Goal: Register for event/course

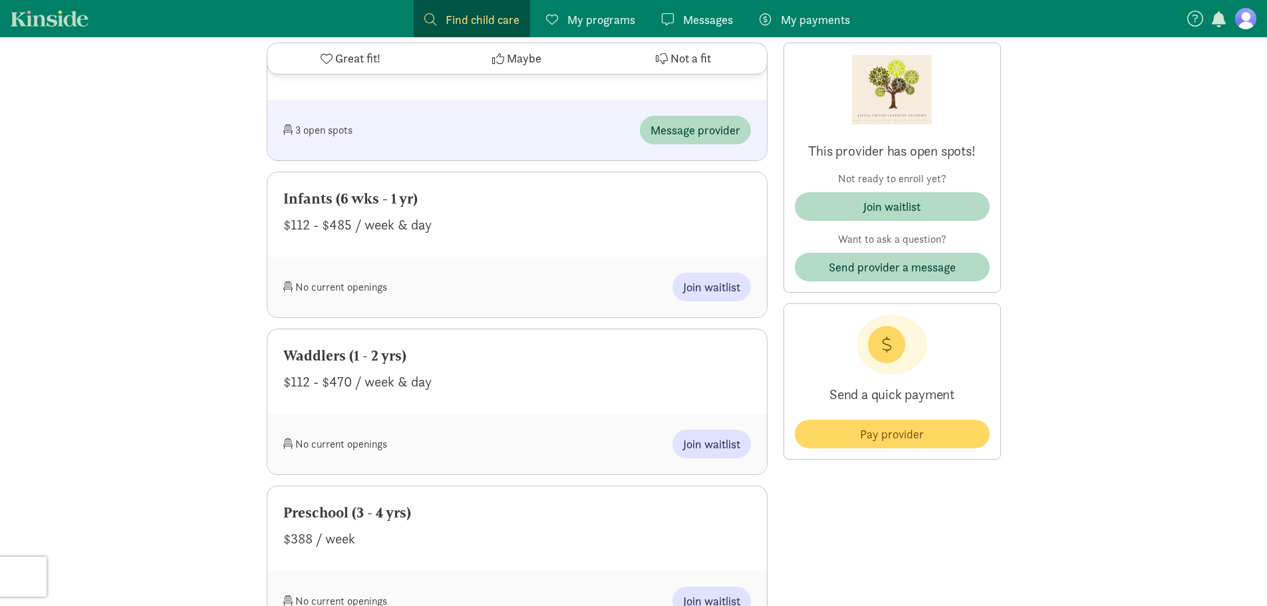
scroll to position [922, 0]
click at [716, 295] on span "Join waitlist" at bounding box center [711, 288] width 57 height 18
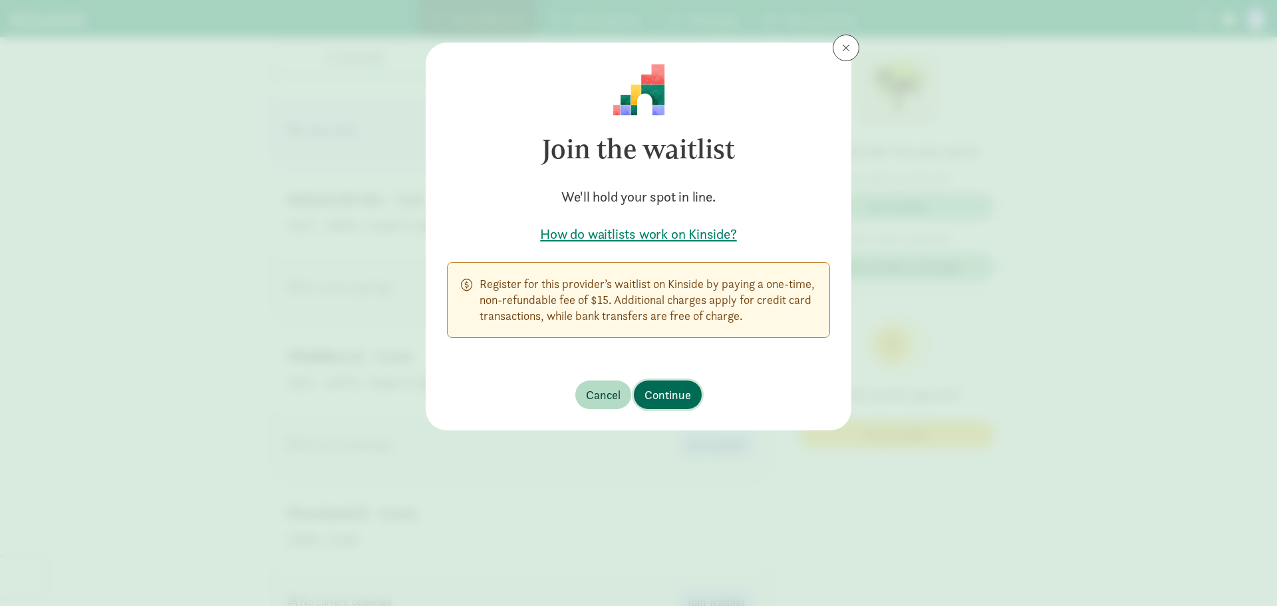
click at [662, 390] on span "Continue" at bounding box center [667, 395] width 47 height 18
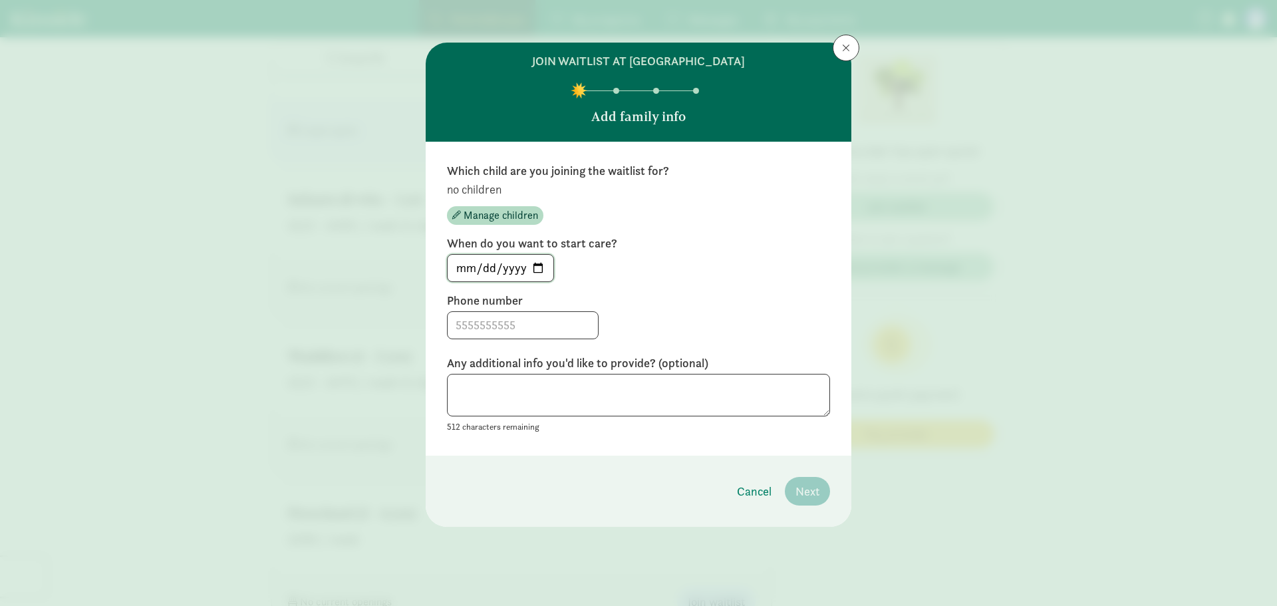
click at [538, 267] on input "[DATE]" at bounding box center [501, 268] width 106 height 27
type input "[DATE]"
click at [533, 319] on input at bounding box center [523, 325] width 150 height 27
type input "9082652457"
click at [700, 390] on textarea "Expecting to have a baby due [DATE]." at bounding box center [638, 395] width 383 height 43
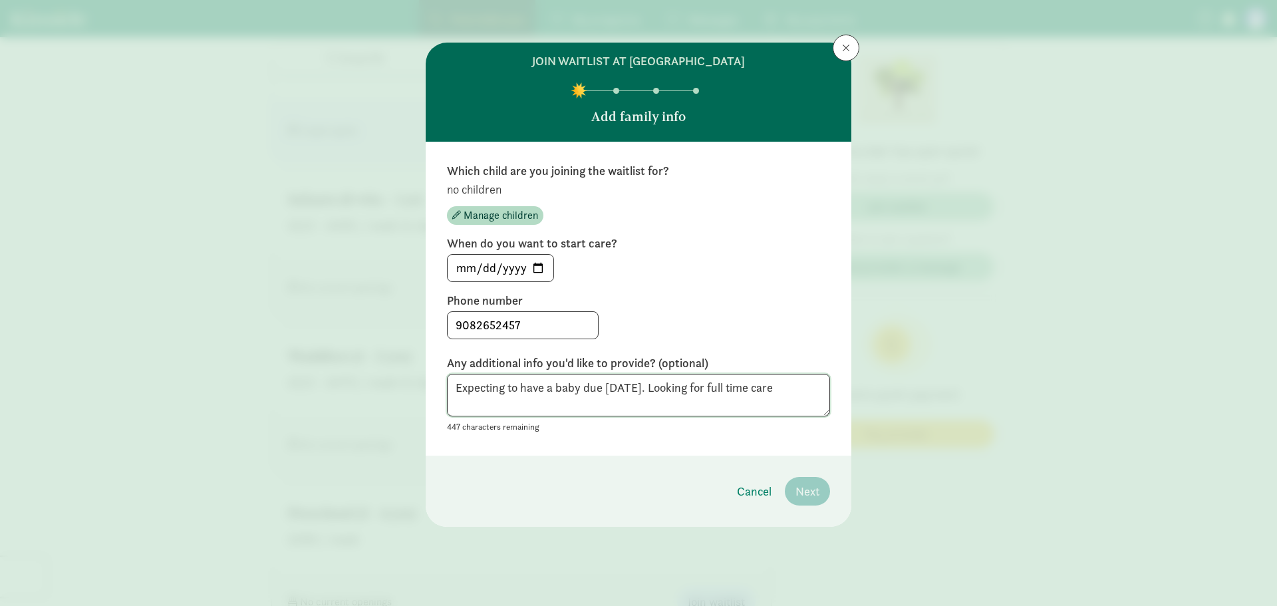
type textarea "Expecting to have a baby due [DATE]. Looking for full time care"
click at [541, 265] on input "[DATE]" at bounding box center [501, 268] width 106 height 27
type input "[DATE]"
click at [757, 298] on label "Phone number" at bounding box center [638, 301] width 383 height 16
click at [650, 398] on textarea "Expecting to have a baby due [DATE]. Looking for full time care" at bounding box center [638, 395] width 383 height 43
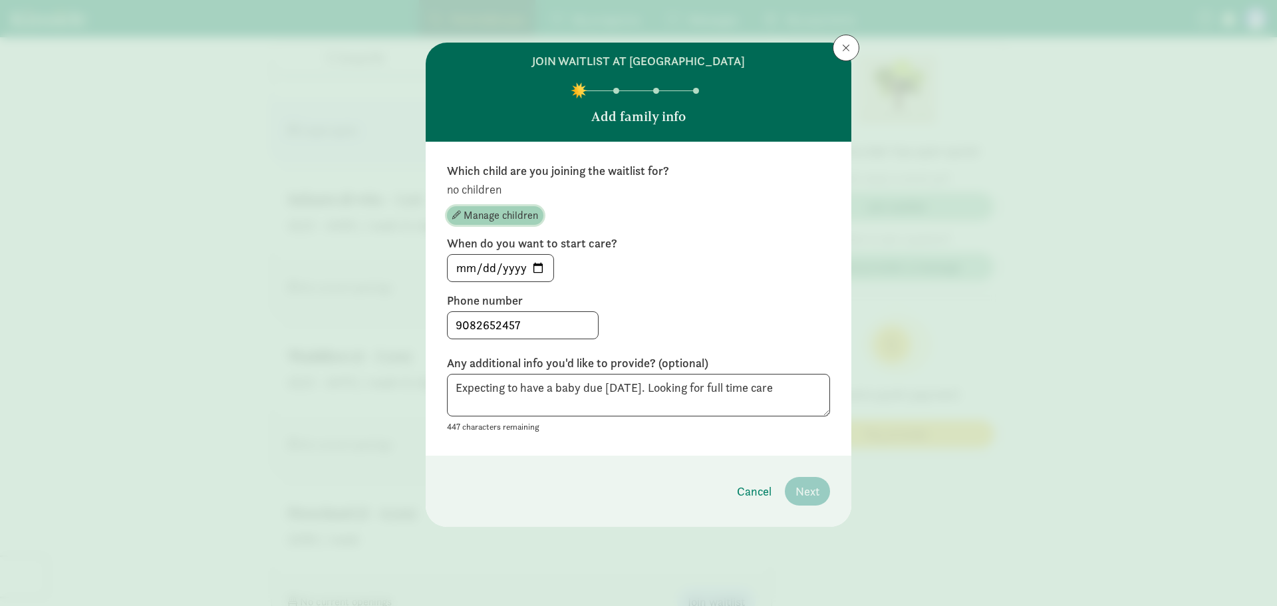
click at [514, 216] on span "Manage children" at bounding box center [501, 216] width 74 height 16
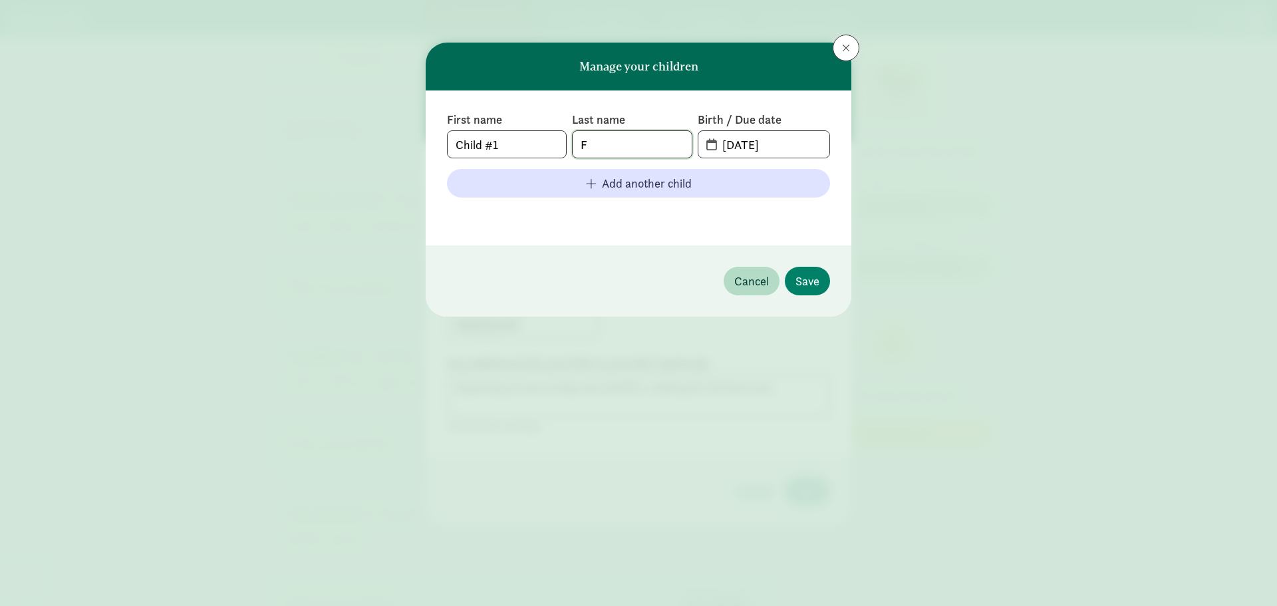
click at [595, 146] on input "F" at bounding box center [632, 144] width 118 height 27
type input "[PERSON_NAME]"
type input "[DATE]"
click at [805, 285] on span "Save" at bounding box center [807, 281] width 24 height 18
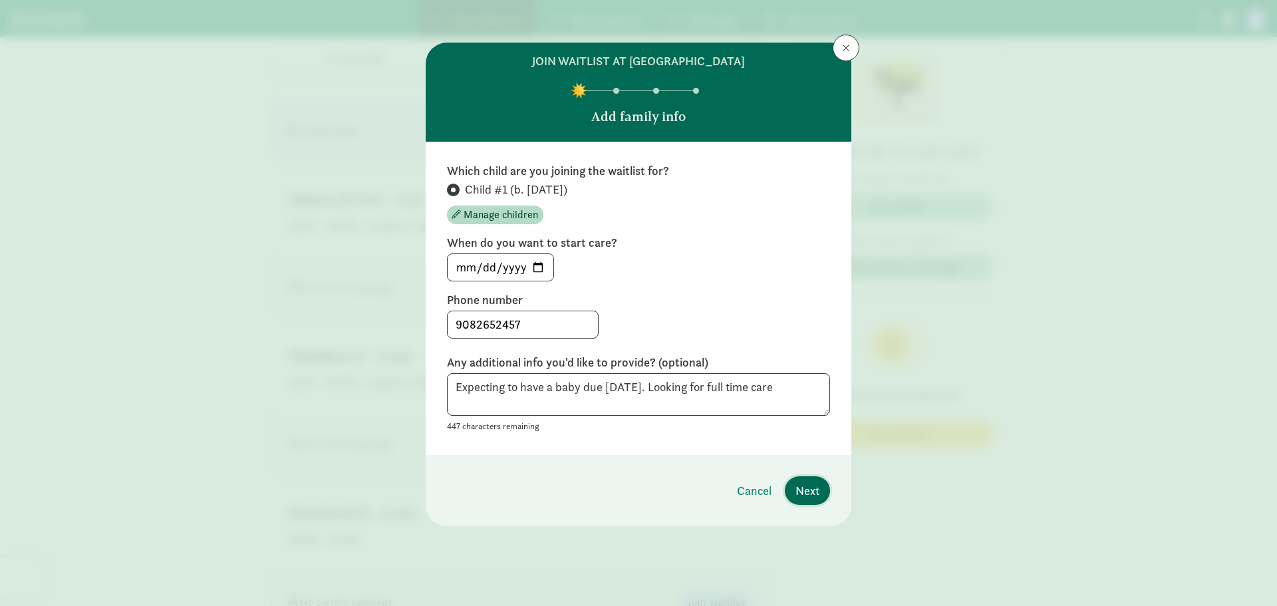
click at [817, 488] on span "Next" at bounding box center [807, 491] width 24 height 18
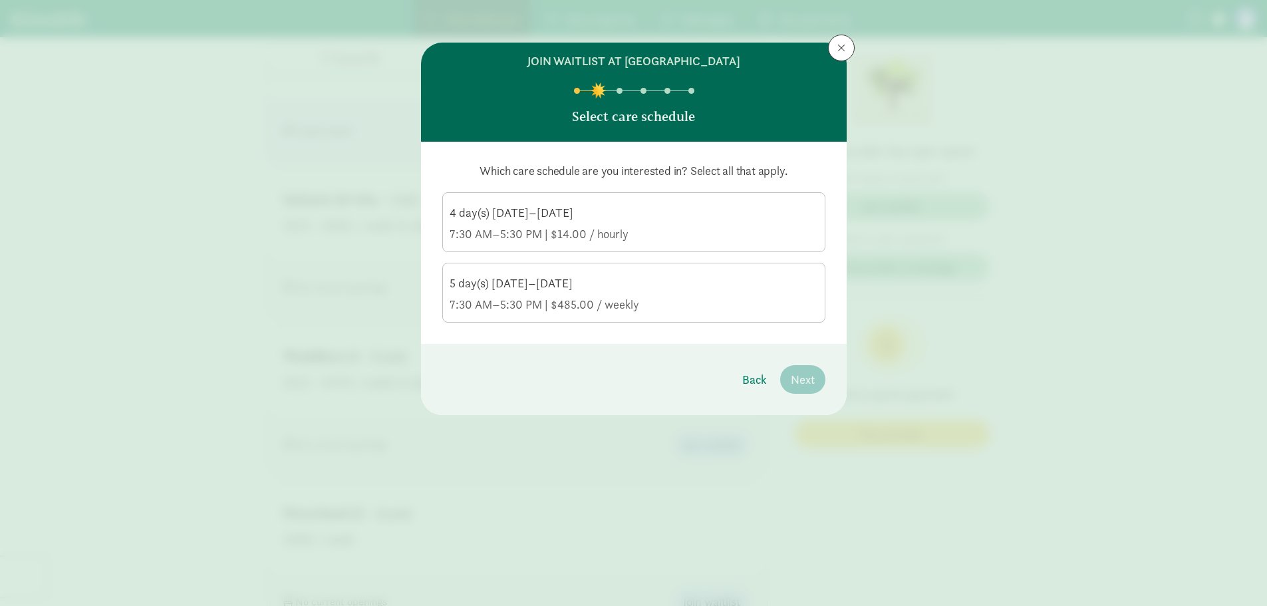
click at [702, 301] on div "7:30 AM–5:30 PM | $485.00 / weekly" at bounding box center [634, 305] width 368 height 16
click at [0, 0] on input "5 day(s) [DATE]–[DATE] 7:30 AM–5:30 PM | $485.00 / weekly" at bounding box center [0, 0] width 0 height 0
click at [800, 376] on span "Next" at bounding box center [803, 379] width 24 height 18
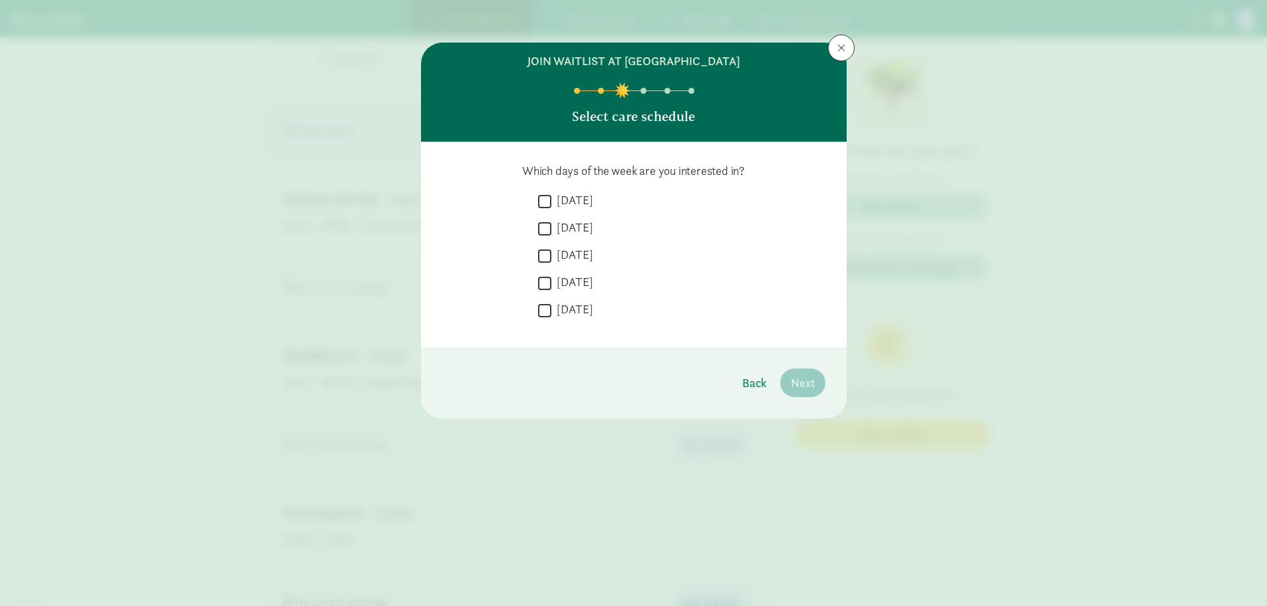
click at [578, 199] on label "[DATE]" at bounding box center [572, 200] width 42 height 16
click at [551, 199] on input "[DATE]" at bounding box center [544, 201] width 13 height 18
checkbox input "true"
click at [570, 225] on label "[DATE]" at bounding box center [572, 227] width 42 height 16
click at [551, 225] on input "[DATE]" at bounding box center [544, 228] width 13 height 18
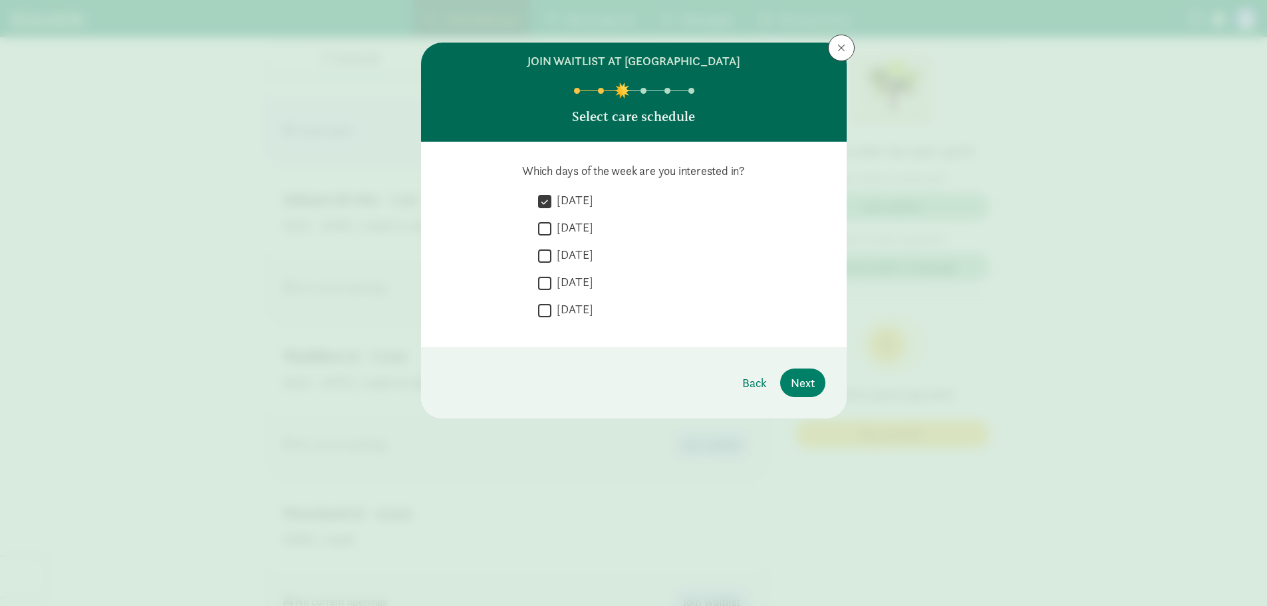
checkbox input "true"
click at [566, 251] on label "[DATE]" at bounding box center [572, 255] width 42 height 16
click at [551, 251] on input "[DATE]" at bounding box center [544, 256] width 13 height 18
checkbox input "true"
click at [563, 275] on label "[DATE]" at bounding box center [572, 282] width 42 height 16
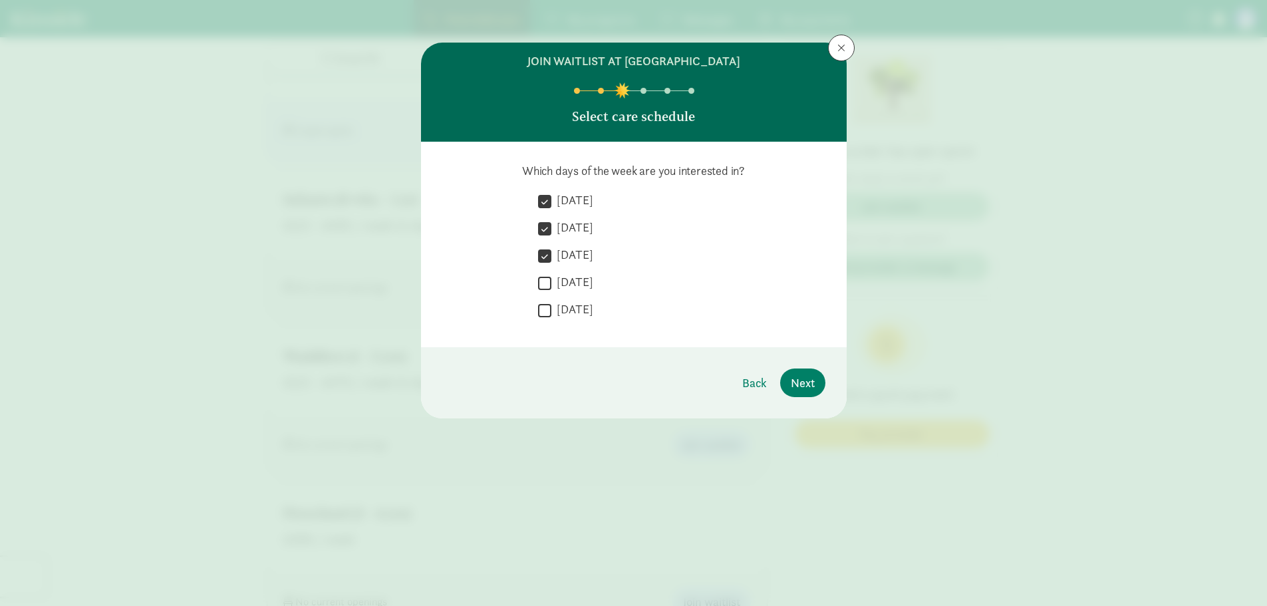
click at [551, 275] on input "[DATE]" at bounding box center [544, 283] width 13 height 18
checkbox input "true"
click at [563, 318] on div " [DATE]" at bounding box center [681, 313] width 287 height 25
click at [577, 303] on label "[DATE]" at bounding box center [572, 309] width 42 height 16
click at [551, 303] on input "[DATE]" at bounding box center [544, 310] width 13 height 18
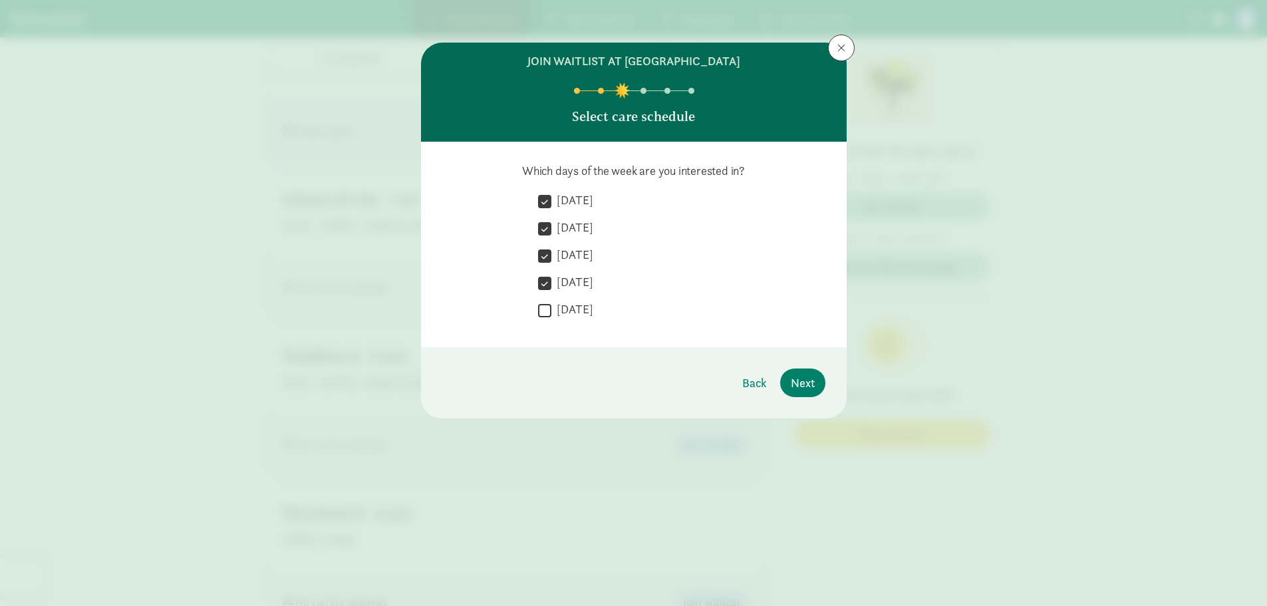
checkbox input "true"
click at [793, 389] on span "Next" at bounding box center [803, 383] width 24 height 18
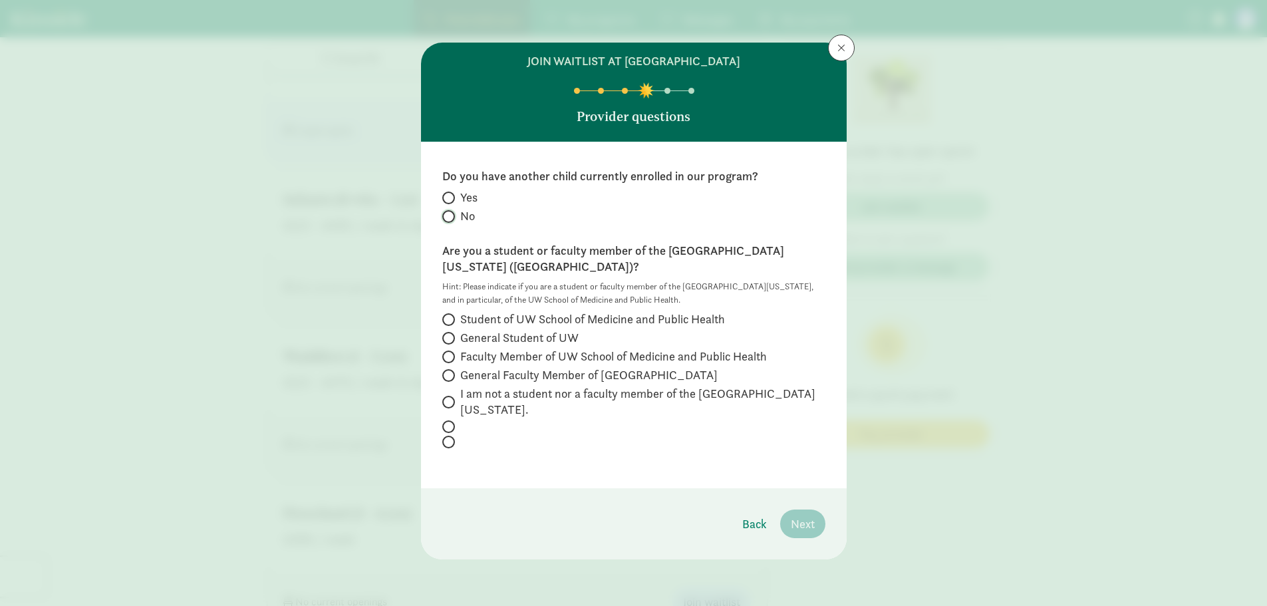
click at [448, 218] on input "No" at bounding box center [446, 216] width 9 height 9
radio input "true"
click at [504, 386] on span "I am not a student nor a faculty member of the [GEOGRAPHIC_DATA][US_STATE]." at bounding box center [642, 402] width 365 height 32
click at [451, 398] on input "I am not a student nor a faculty member of the [GEOGRAPHIC_DATA][US_STATE]." at bounding box center [446, 402] width 9 height 9
radio input "true"
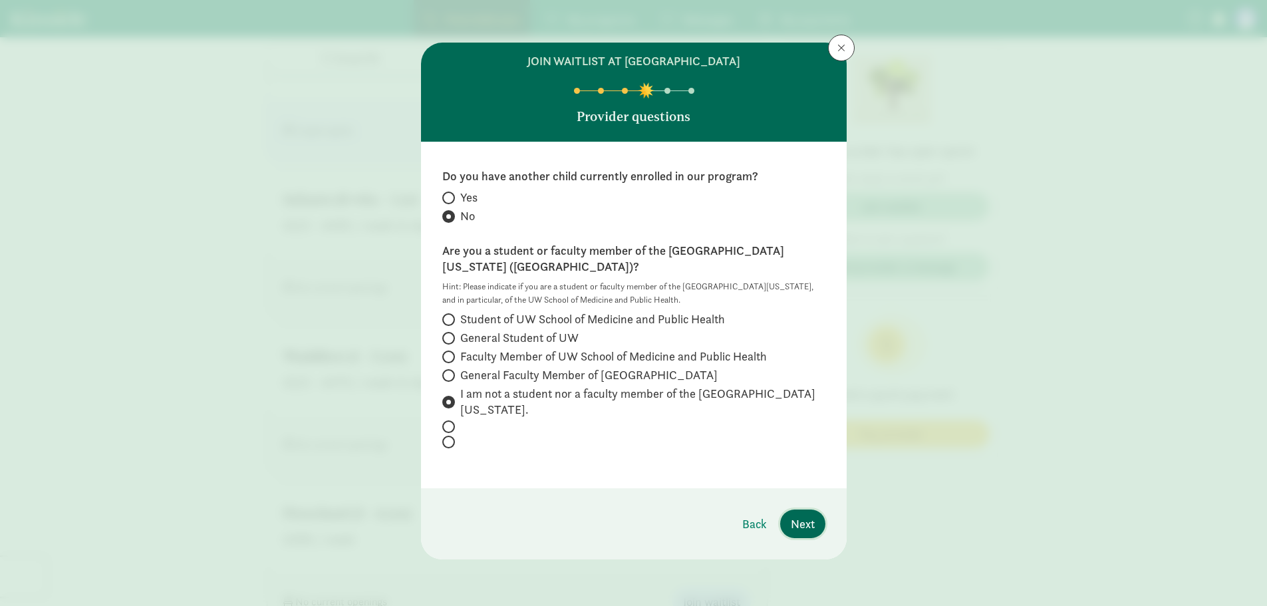
click at [798, 515] on span "Next" at bounding box center [803, 524] width 24 height 18
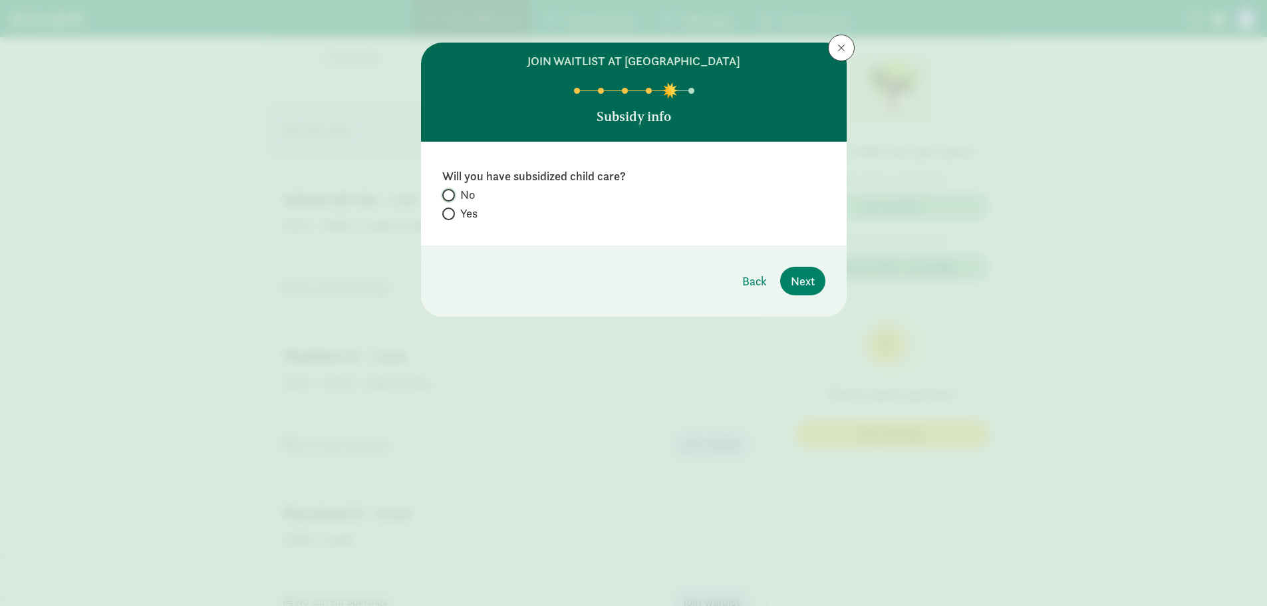
click at [447, 198] on input "No" at bounding box center [446, 195] width 9 height 9
radio input "true"
click at [807, 291] on button "Next" at bounding box center [802, 281] width 45 height 29
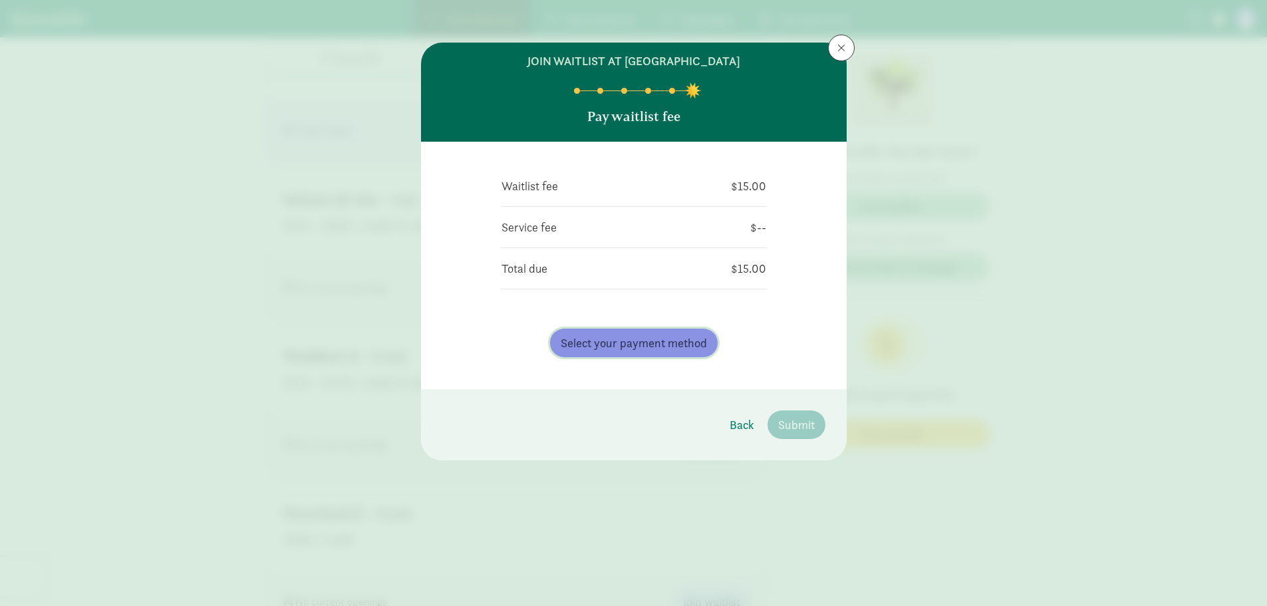
click at [664, 346] on span "Select your payment method" at bounding box center [634, 343] width 146 height 18
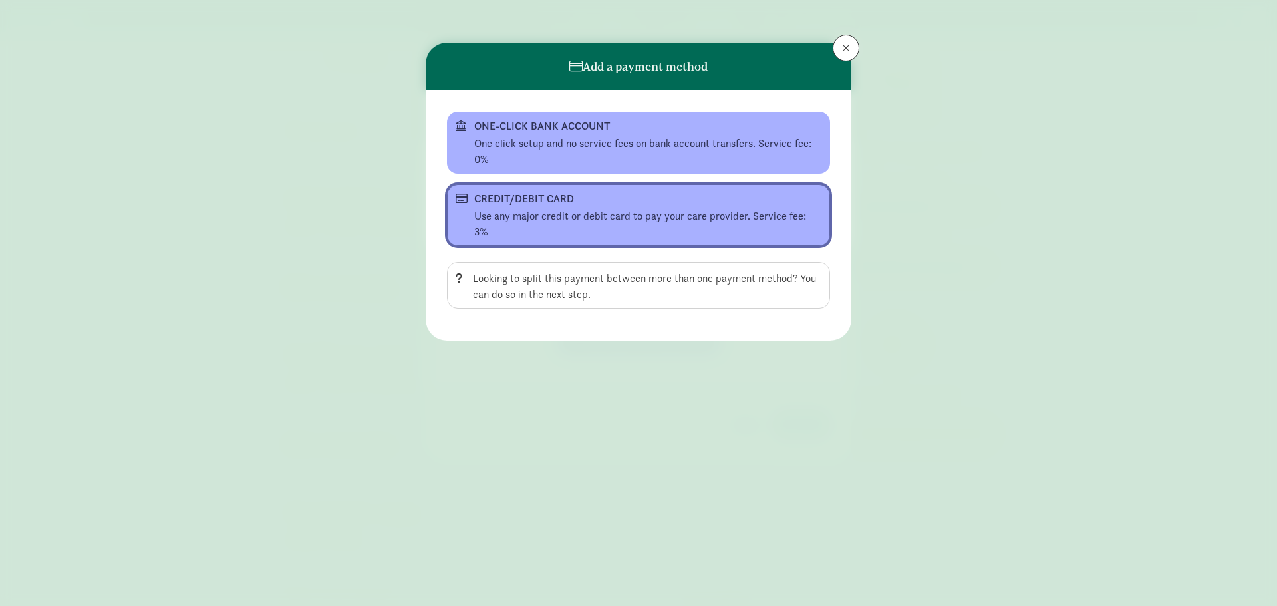
click at [585, 209] on div "Use any major credit or debit card to pay your care provider. Service fee: 3%" at bounding box center [647, 224] width 347 height 32
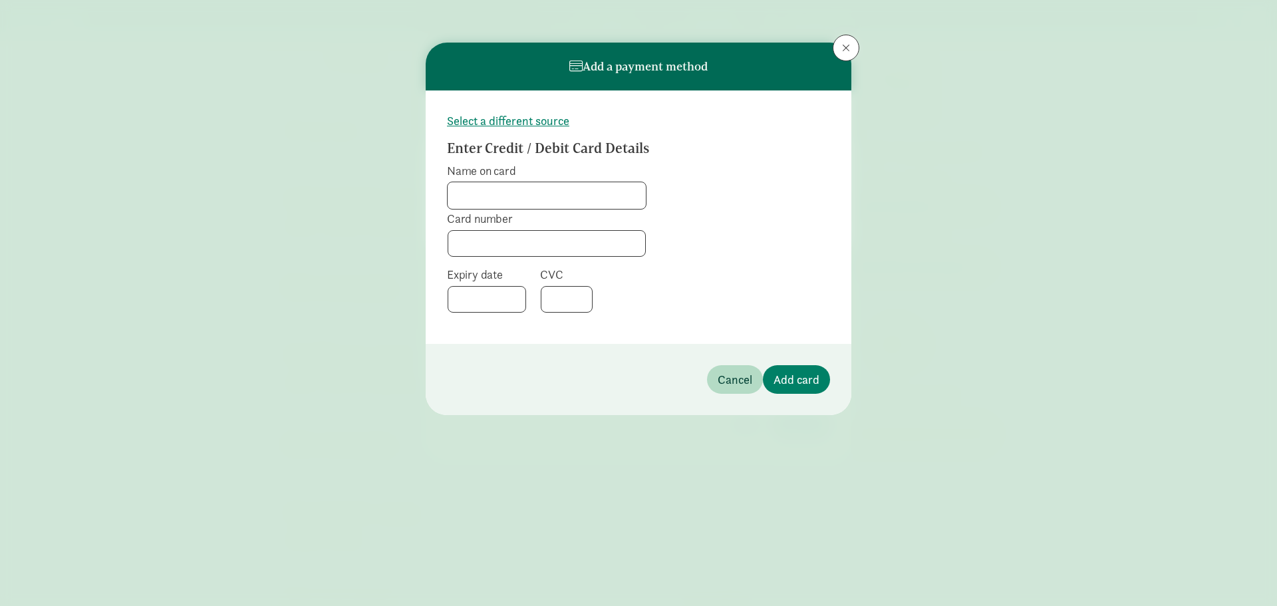
click at [535, 198] on input "Name on card" at bounding box center [547, 195] width 198 height 27
type input "[PERSON_NAME]"
click at [525, 192] on input "[PERSON_NAME]" at bounding box center [547, 195] width 198 height 27
click at [771, 376] on button "Add card" at bounding box center [796, 379] width 67 height 29
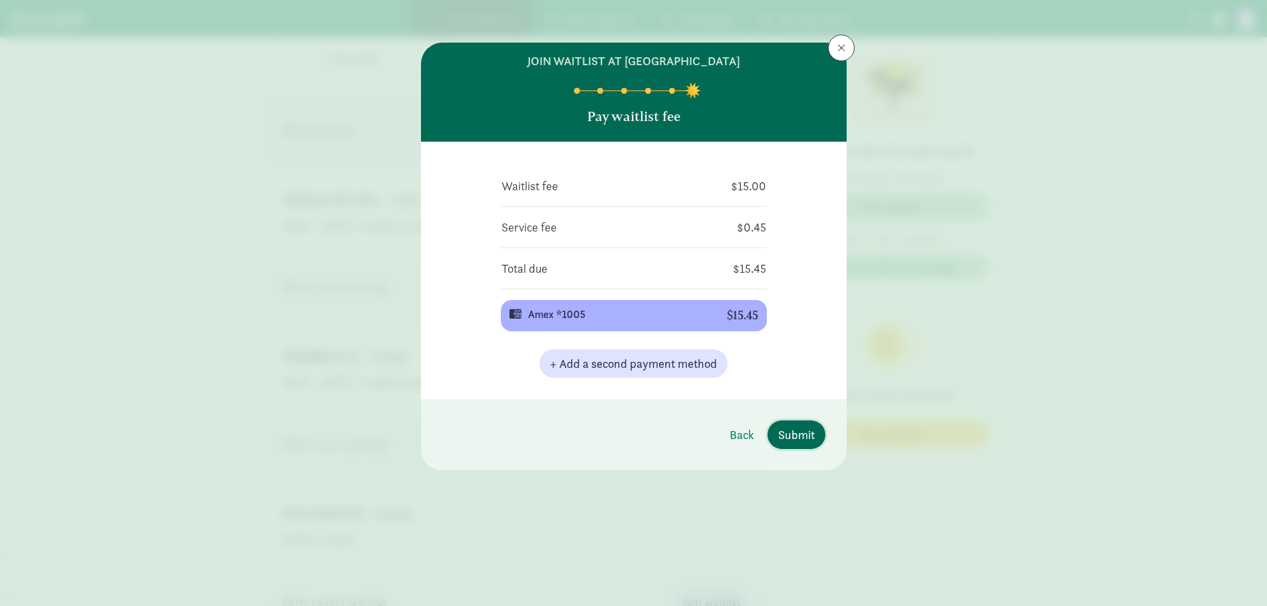
click at [807, 435] on span "Submit" at bounding box center [796, 435] width 37 height 18
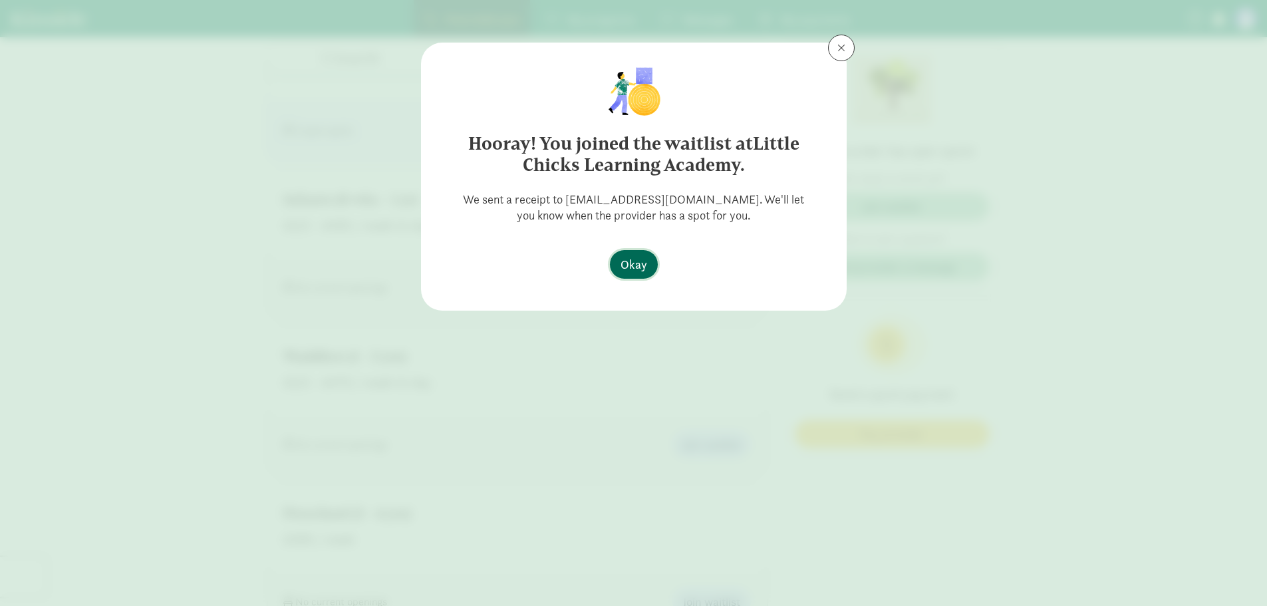
click at [623, 253] on button "Okay" at bounding box center [634, 264] width 48 height 29
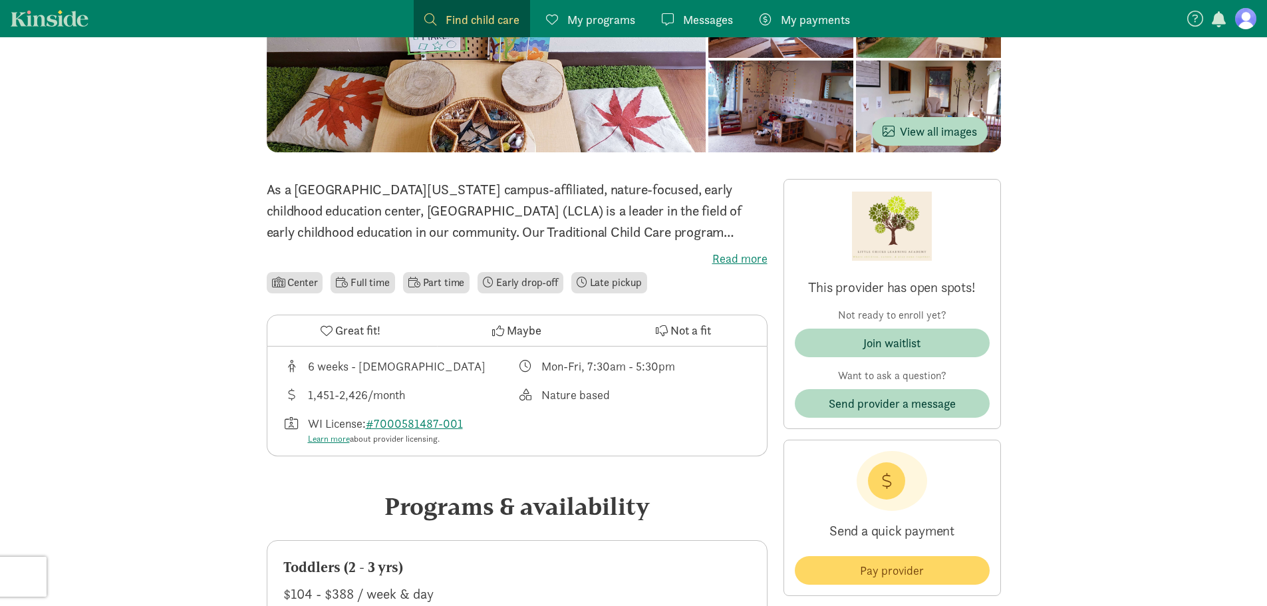
scroll to position [152, 0]
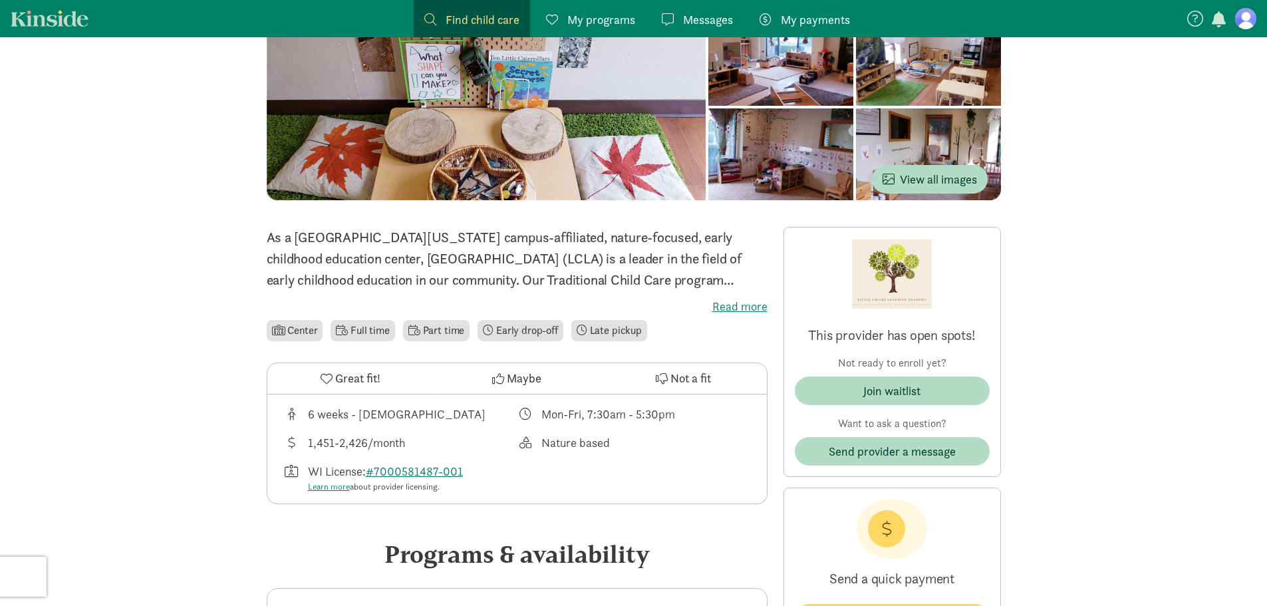
click at [725, 301] on label "Read more" at bounding box center [517, 307] width 501 height 16
click at [0, 0] on input "Read more" at bounding box center [0, 0] width 0 height 0
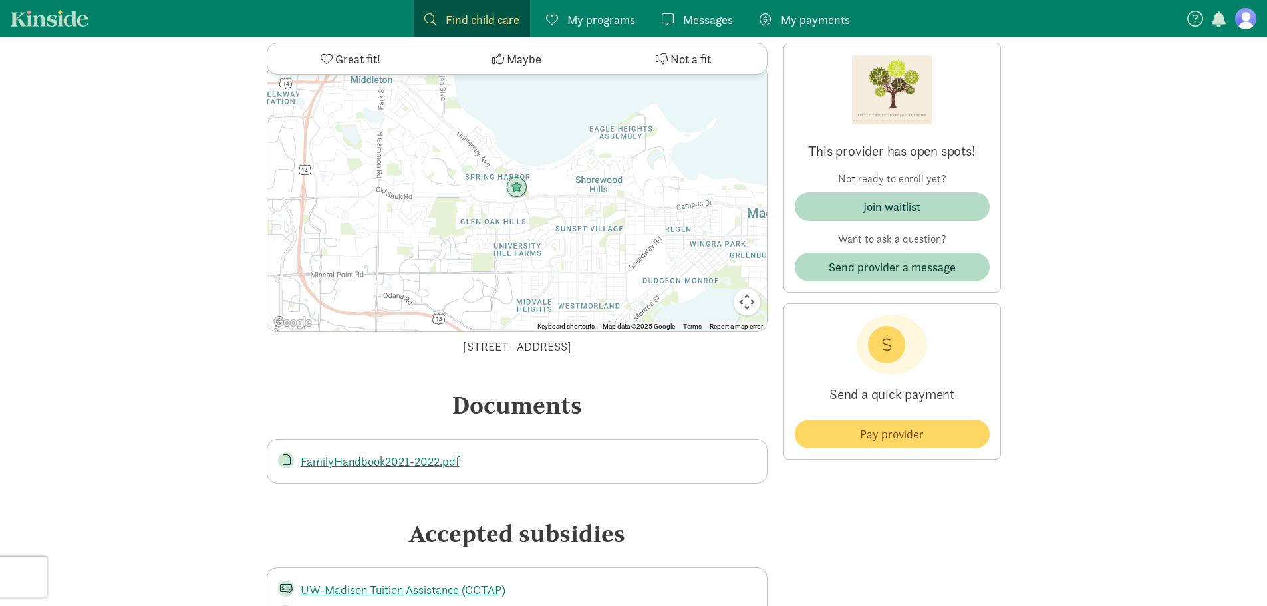
scroll to position [2231, 0]
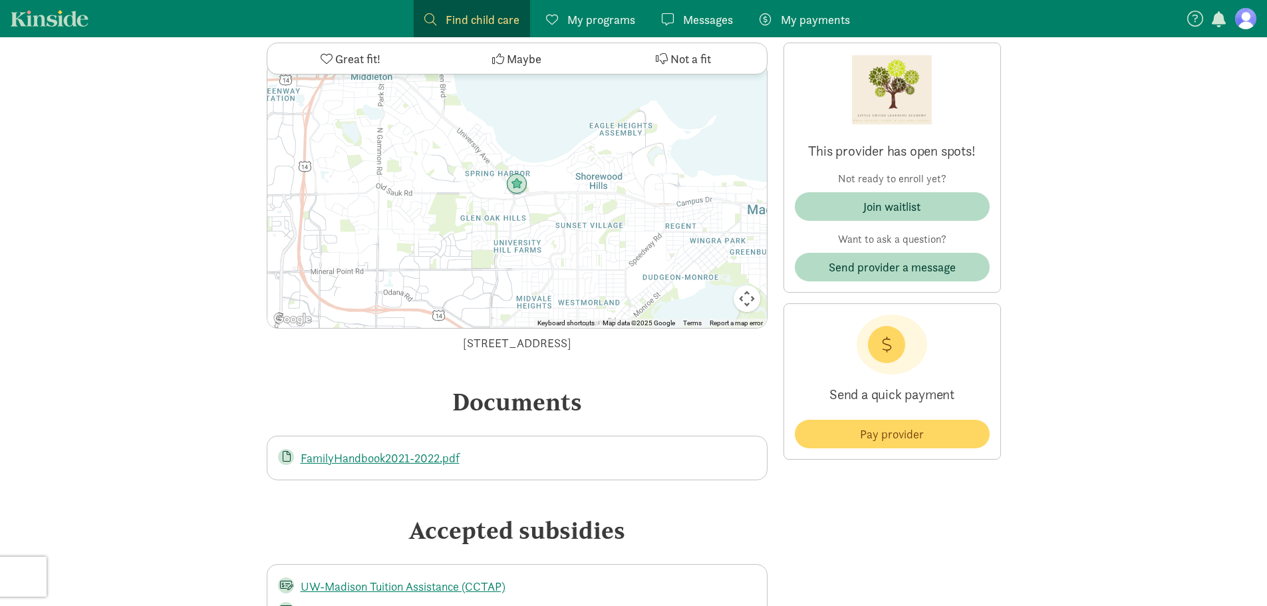
drag, startPoint x: 633, startPoint y: 388, endPoint x: 402, endPoint y: 372, distance: 232.0
click at [402, 352] on div "Location ← Move left → Move right ↑ Move up ↓ Move down + Zoom in - Zoom out Ho…" at bounding box center [517, 180] width 501 height 343
copy div "[STREET_ADDRESS]"
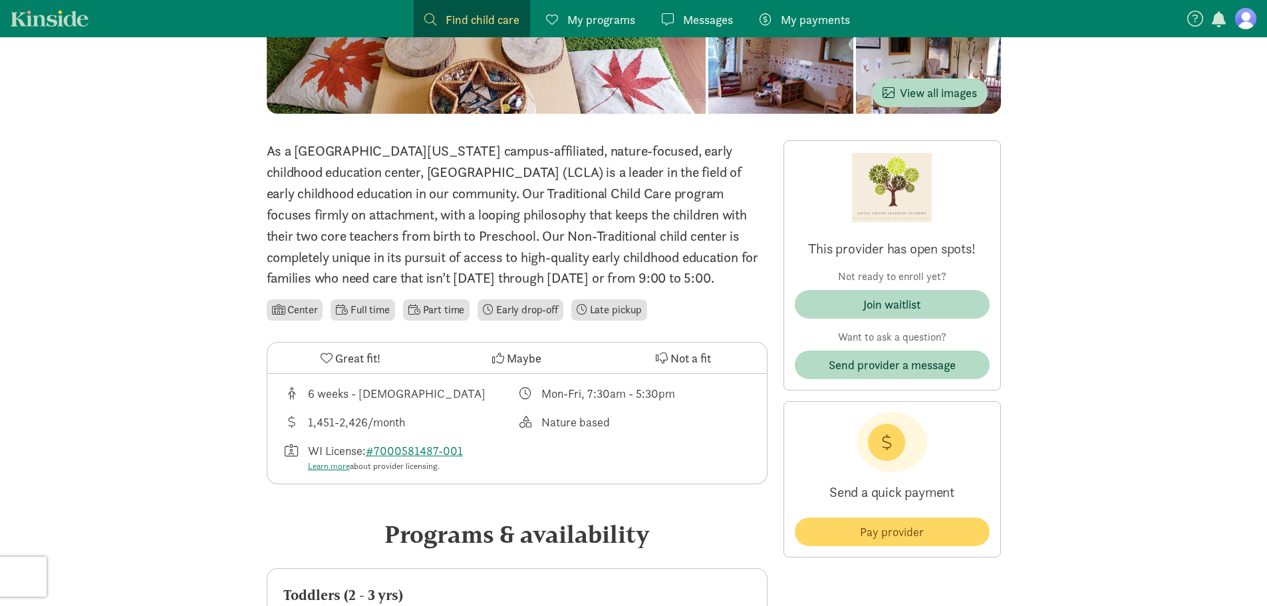
scroll to position [0, 0]
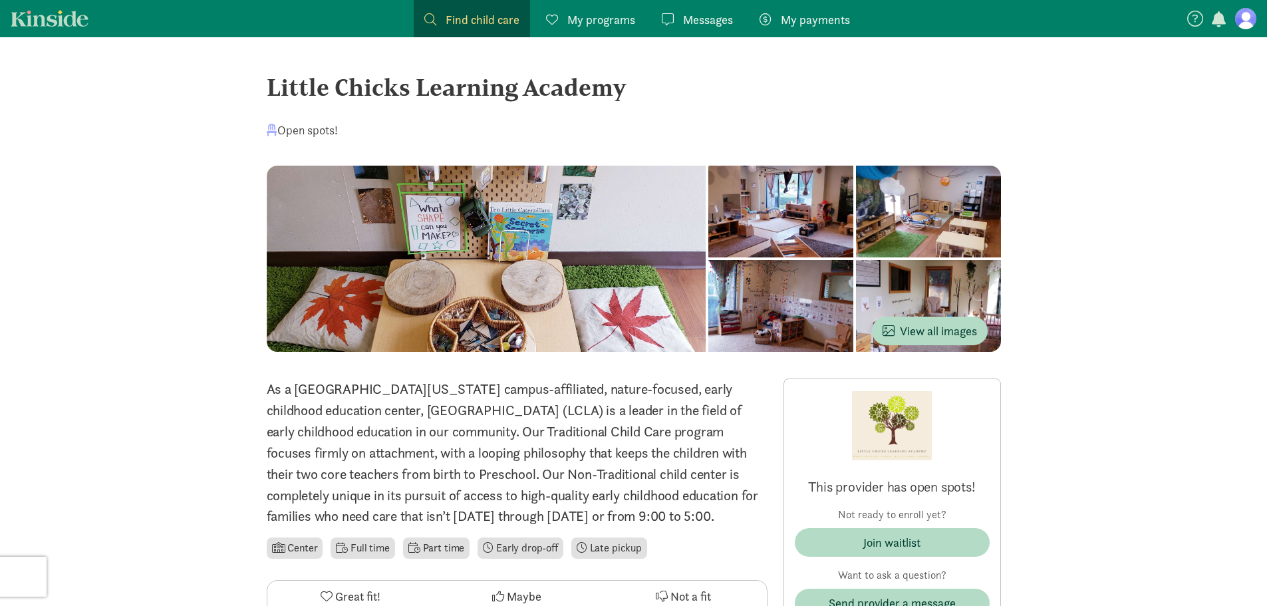
drag, startPoint x: 650, startPoint y: 82, endPoint x: 253, endPoint y: 102, distance: 396.9
copy div "Little Chicks Learning Academy"
